Goal: Find specific page/section: Find specific page/section

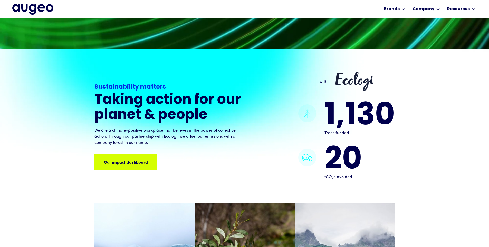
scroll to position [414, 0]
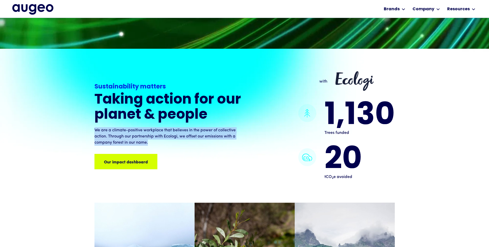
drag, startPoint x: 95, startPoint y: 114, endPoint x: 158, endPoint y: 129, distance: 64.8
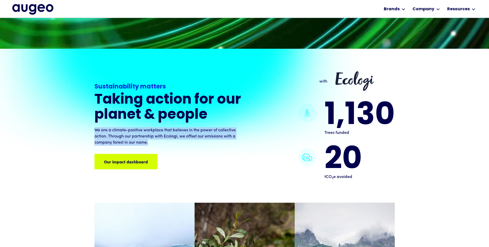
click at [158, 129] on p "We are a climate-positive workplace that believes in the power of collective ac…" at bounding box center [168, 136] width 148 height 18
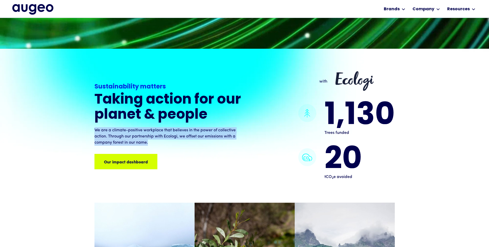
copy p "We are a climate-positive workplace that believes in the power of collective ac…"
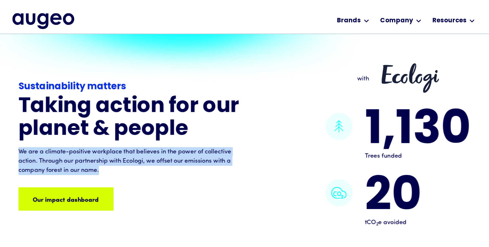
scroll to position [311, 0]
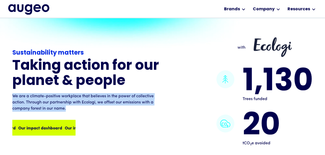
click at [56, 124] on div "Our impact dashboard" at bounding box center [76, 127] width 44 height 6
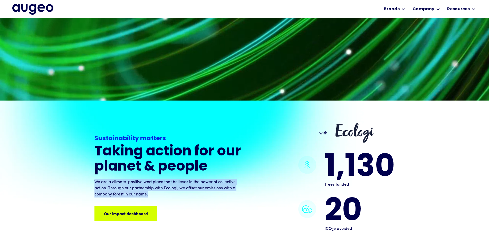
scroll to position [362, 0]
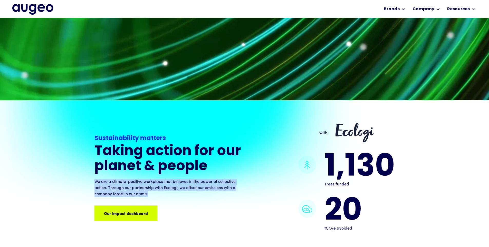
click at [109, 179] on p "We are a climate-positive workplace that believes in the power of collective ac…" at bounding box center [168, 188] width 148 height 18
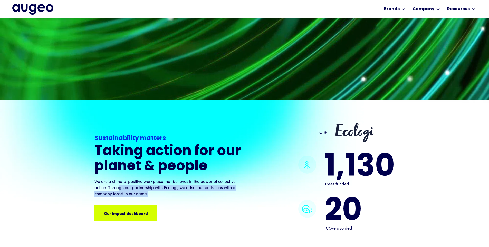
drag, startPoint x: 127, startPoint y: 173, endPoint x: 121, endPoint y: 173, distance: 6.7
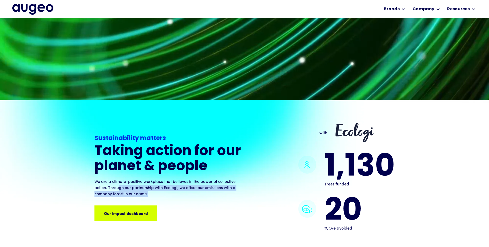
click at [152, 179] on p "We are a climate-positive workplace that believes in the power of collective ac…" at bounding box center [168, 188] width 148 height 18
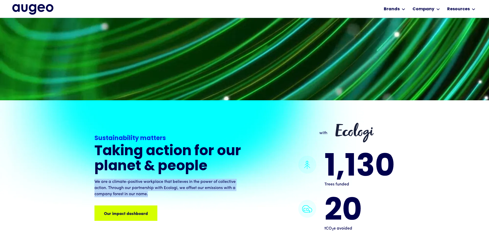
drag, startPoint x: 95, startPoint y: 167, endPoint x: 161, endPoint y: 180, distance: 67.5
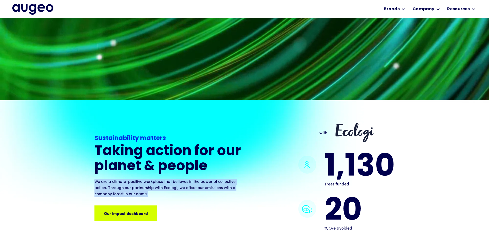
click at [161, 180] on p "We are a climate-positive workplace that believes in the power of collective ac…" at bounding box center [168, 188] width 148 height 18
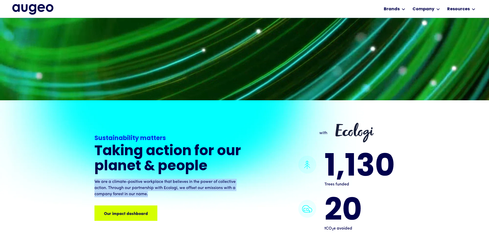
click at [161, 180] on p "We are a climate-positive workplace that believes in the power of collective ac…" at bounding box center [168, 188] width 148 height 18
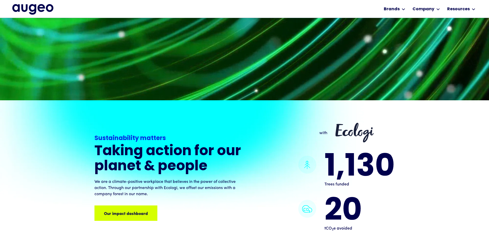
drag, startPoint x: 151, startPoint y: 180, endPoint x: 148, endPoint y: 176, distance: 5.5
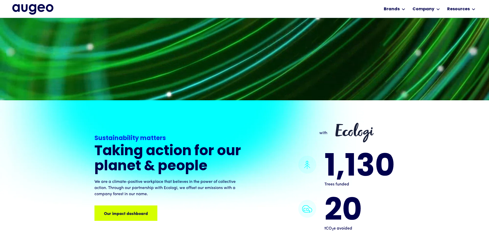
click at [157, 179] on p "We are a climate-positive workplace that believes in the power of collective ac…" at bounding box center [168, 188] width 148 height 18
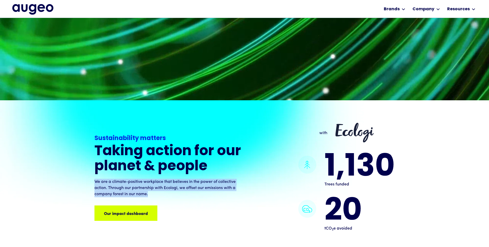
drag, startPoint x: 95, startPoint y: 167, endPoint x: 155, endPoint y: 181, distance: 61.4
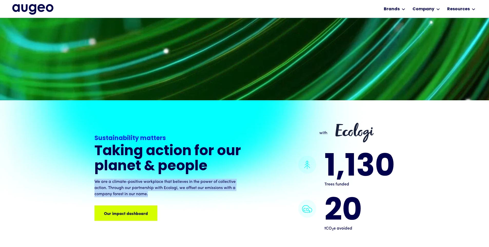
click at [155, 181] on p "We are a climate-positive workplace that believes in the power of collective ac…" at bounding box center [168, 188] width 148 height 18
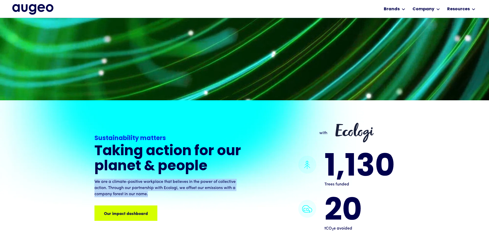
copy p "We are a climate-positive workplace that believes in the power of collective ac…"
